Goal: Task Accomplishment & Management: Complete application form

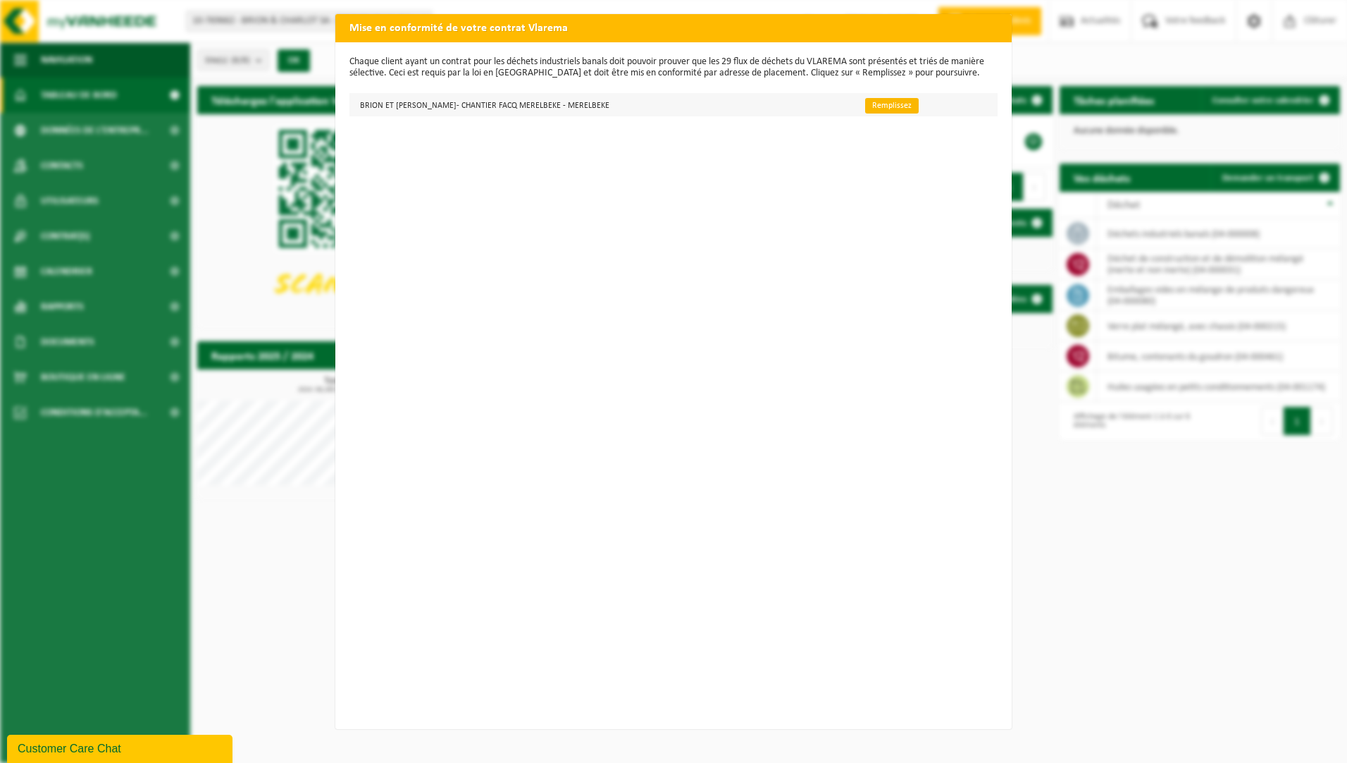
click at [884, 103] on link "Remplissez" at bounding box center [892, 106] width 54 height 16
click at [224, 133] on div "Mise en conformité de votre contrat Vlarema Chaque client ayant un contrat pour…" at bounding box center [673, 381] width 1347 height 763
click at [1187, 35] on div "Mise en conformité de votre contrat Vlarema Chaque client ayant un contrat pour…" at bounding box center [673, 381] width 1347 height 763
